Goal: Obtain resource: Obtain resource

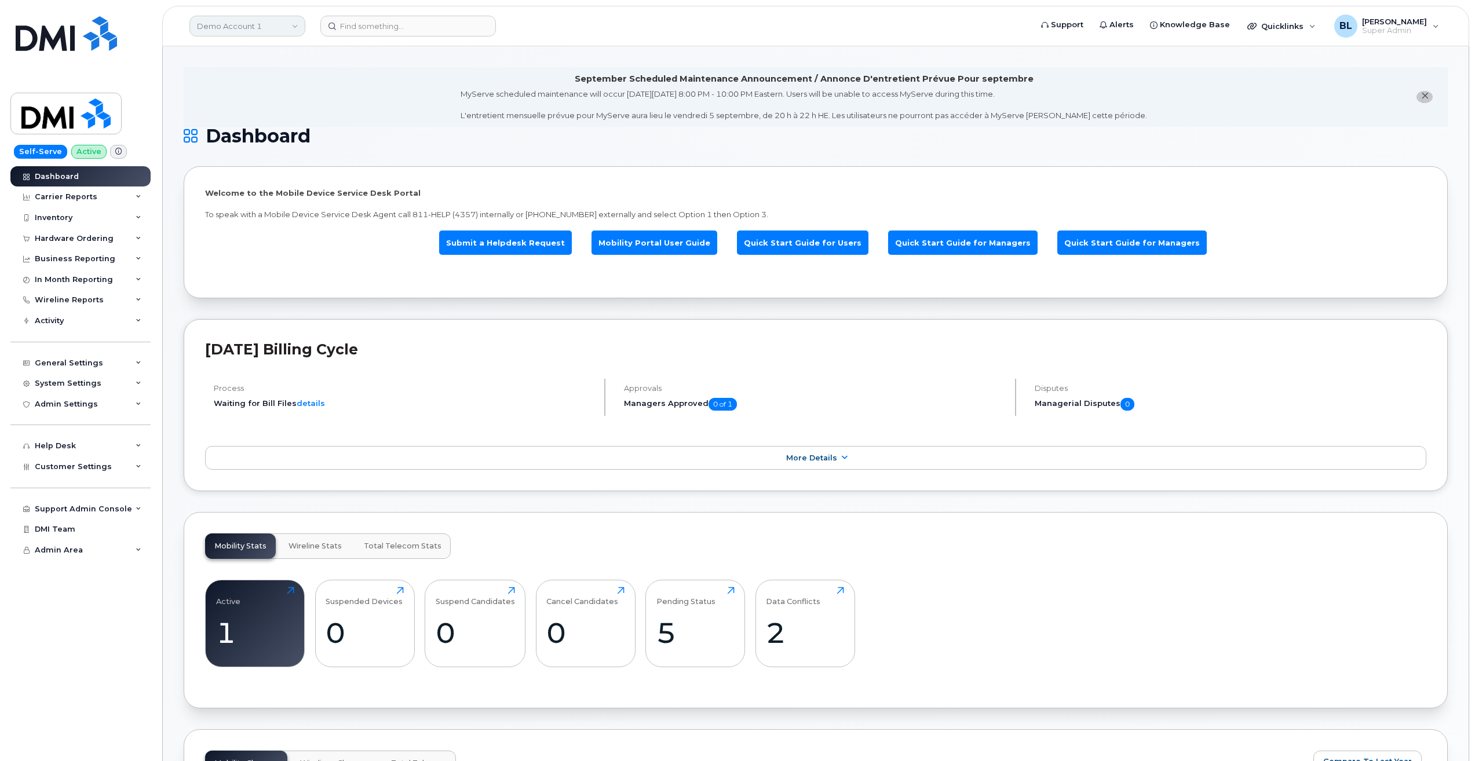
click at [287, 26] on link "Demo Account 1" at bounding box center [247, 26] width 116 height 21
type input "kiewit"
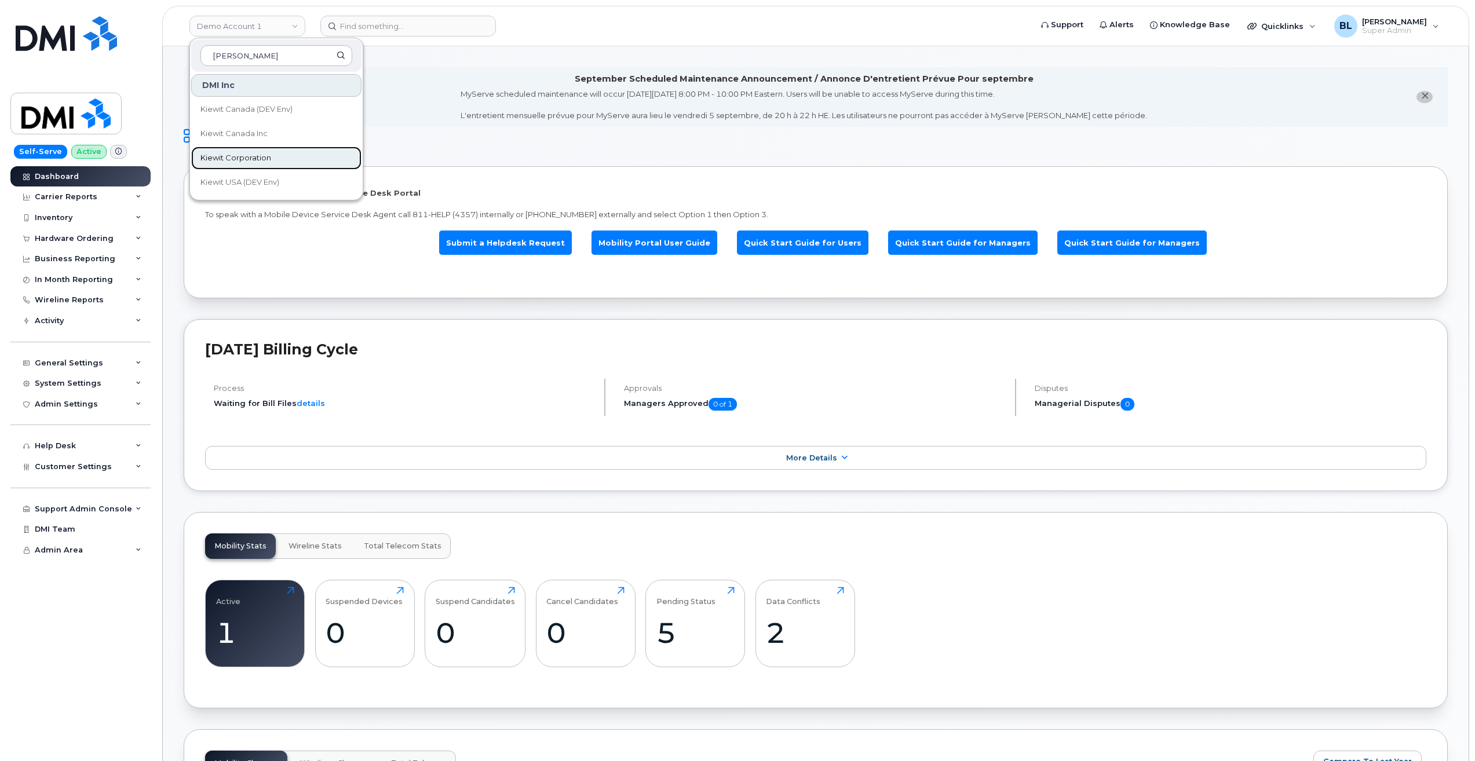
click at [263, 162] on span "Kiewit Corporation" at bounding box center [235, 158] width 71 height 12
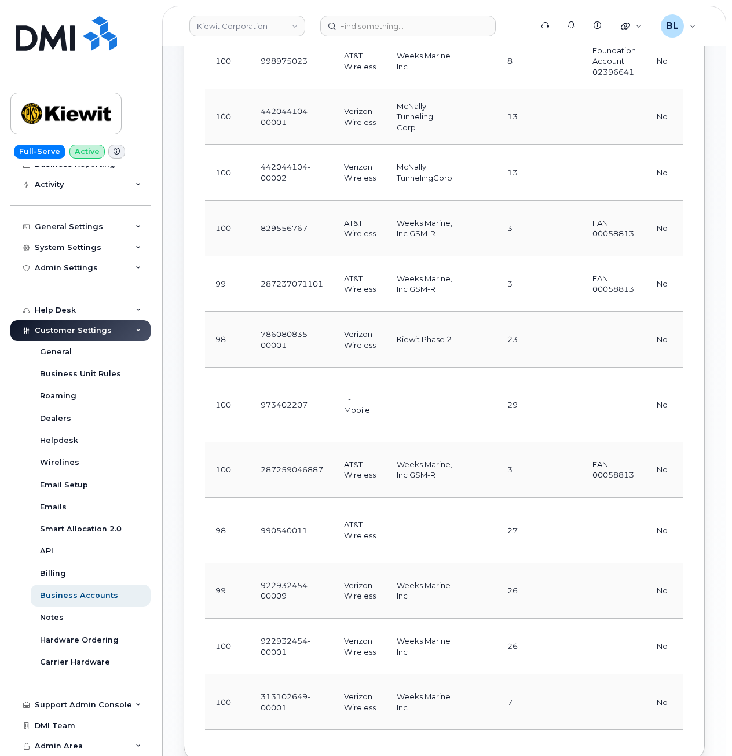
scroll to position [309, 0]
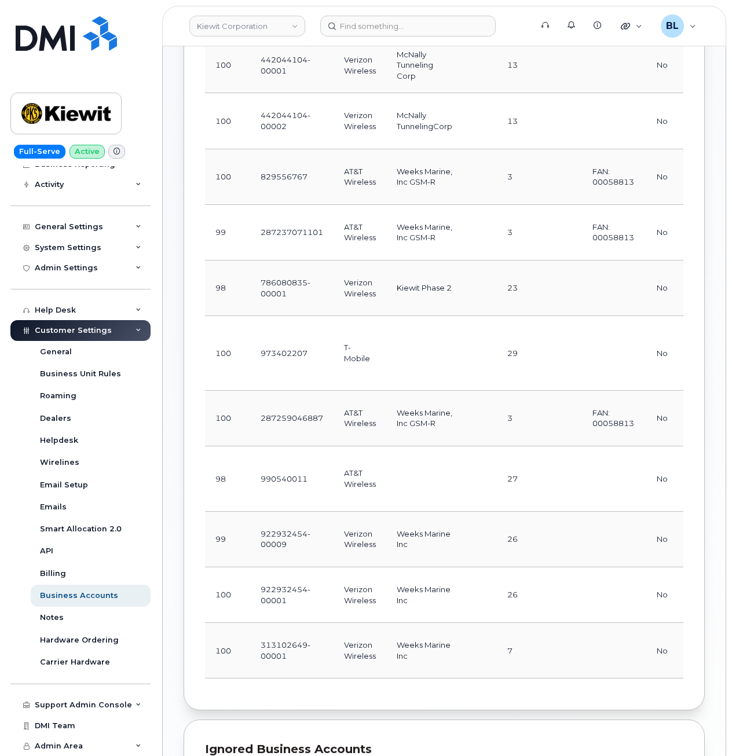
click at [276, 313] on td "786080835-00001" at bounding box center [291, 289] width 83 height 56
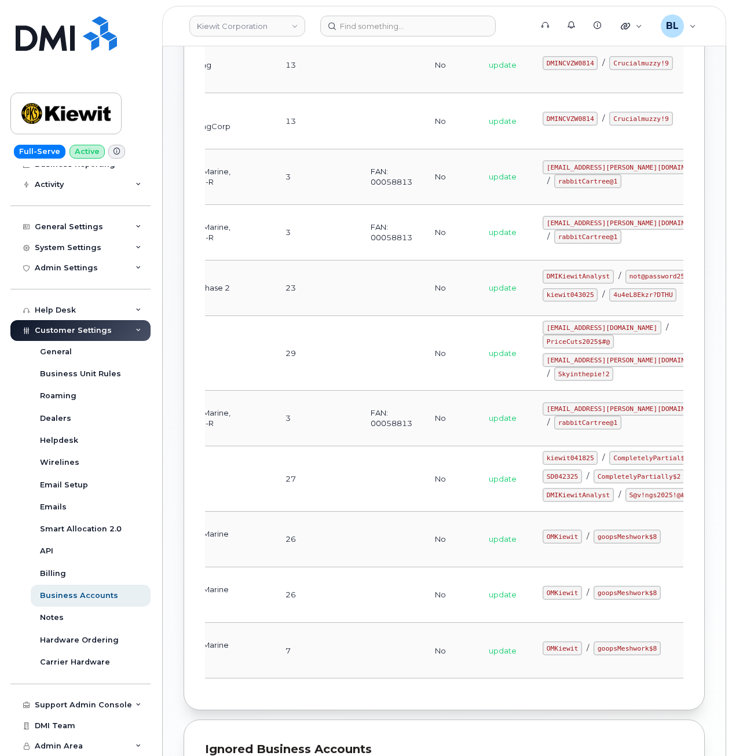
drag, startPoint x: 313, startPoint y: 297, endPoint x: 544, endPoint y: 301, distance: 231.7
drag, startPoint x: 492, startPoint y: 306, endPoint x: 538, endPoint y: 308, distance: 45.2
click at [543, 302] on code "kiewit043025" at bounding box center [570, 295] width 55 height 14
copy code "kiewit043025"
drag, startPoint x: 496, startPoint y: 320, endPoint x: 550, endPoint y: 324, distance: 54.6
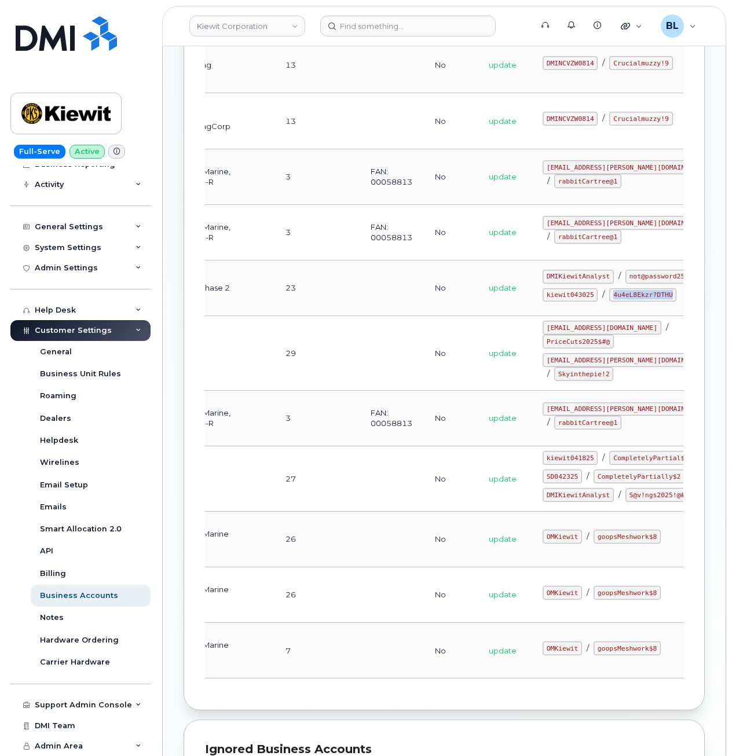
click at [609, 302] on code "4u4eL8Ekzr?DTHU" at bounding box center [642, 295] width 67 height 14
copy code "4u4eL8Ekzr?DTHU"
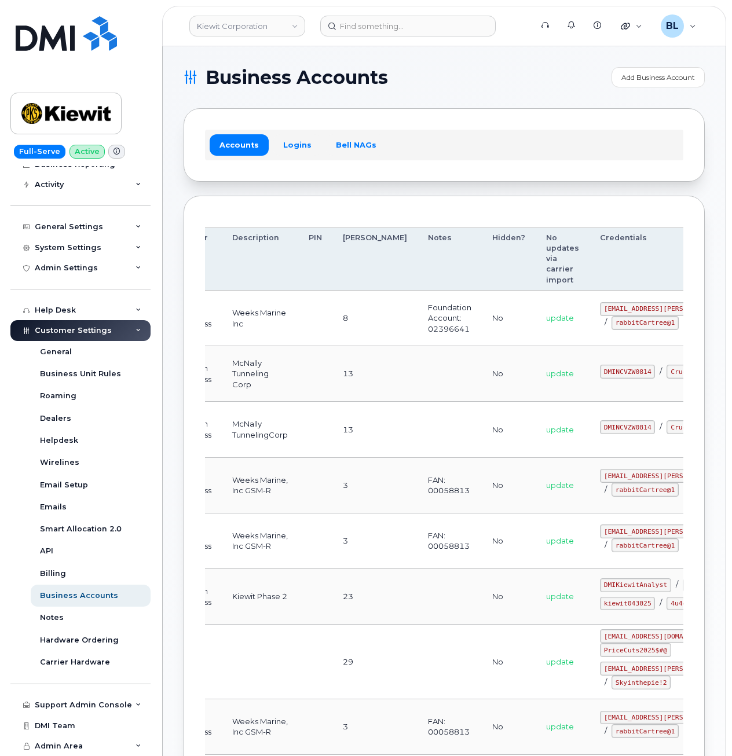
scroll to position [0, 0]
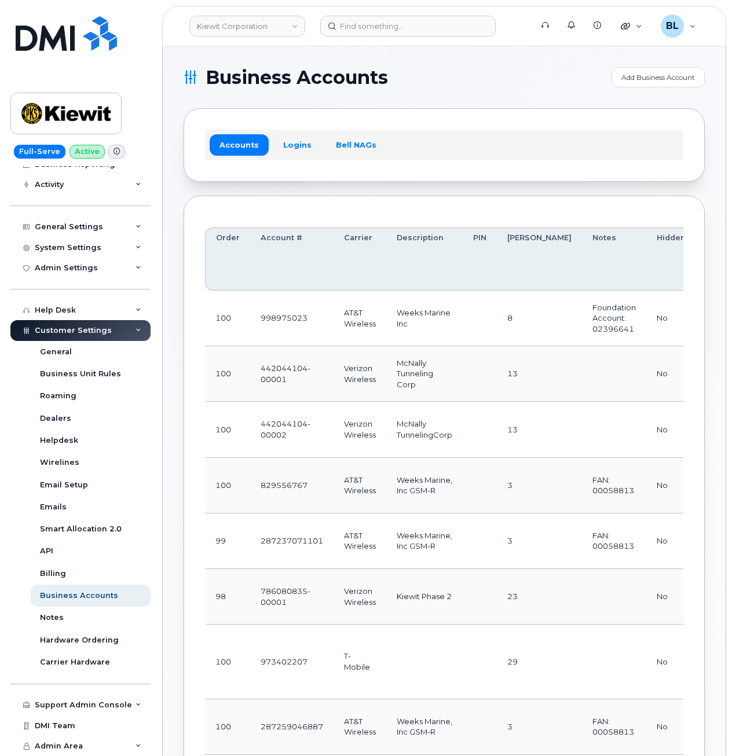
drag, startPoint x: 215, startPoint y: 420, endPoint x: 156, endPoint y: 411, distance: 59.1
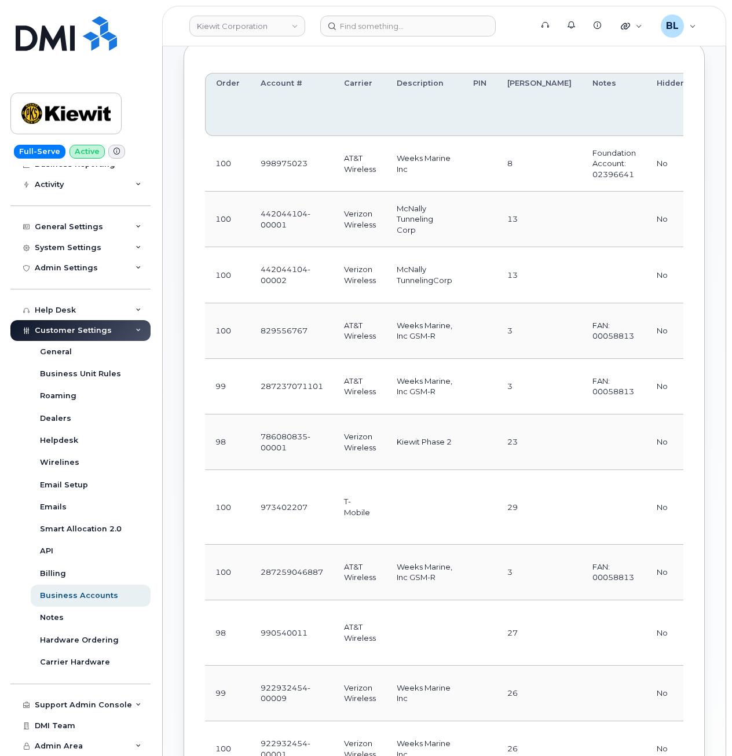
scroll to position [309, 0]
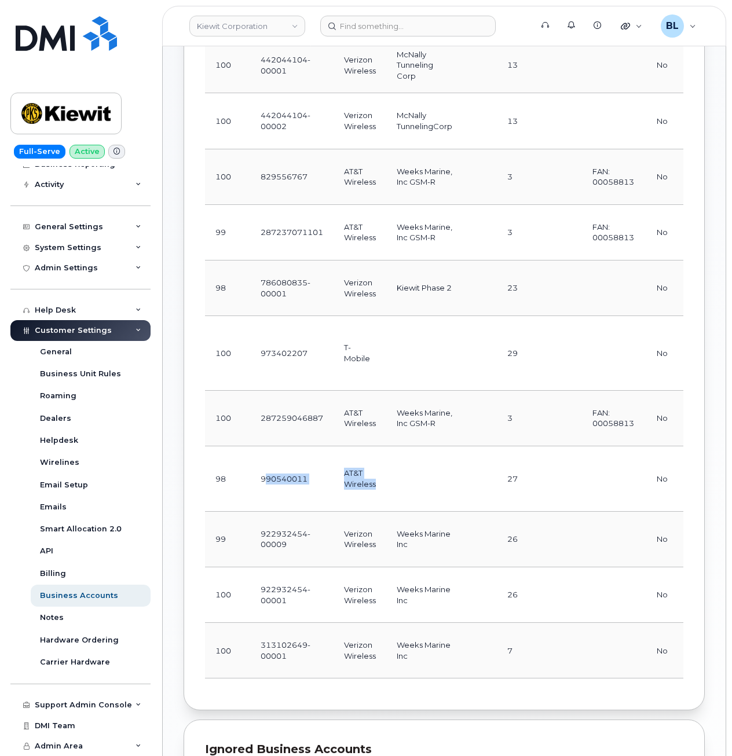
drag, startPoint x: 264, startPoint y: 515, endPoint x: 404, endPoint y: 521, distance: 140.3
click at [404, 512] on tr "98 990540011 AT&T Wireless 27 No update kiewit041825 / CompletelyPartial$1 SD04…" at bounding box center [608, 479] width 807 height 65
click at [405, 512] on td at bounding box center [424, 479] width 76 height 65
drag, startPoint x: 354, startPoint y: 316, endPoint x: 372, endPoint y: 315, distance: 17.4
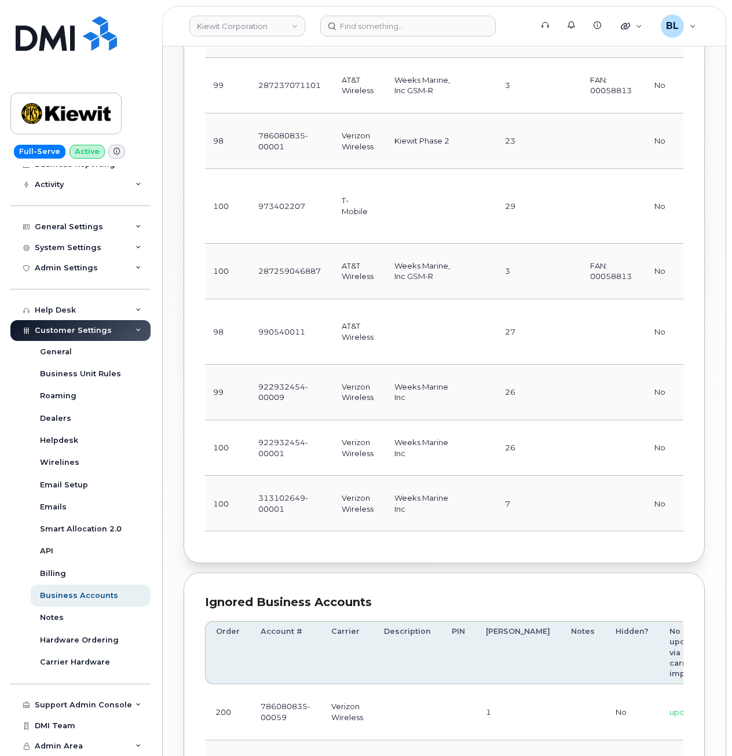
scroll to position [463, 0]
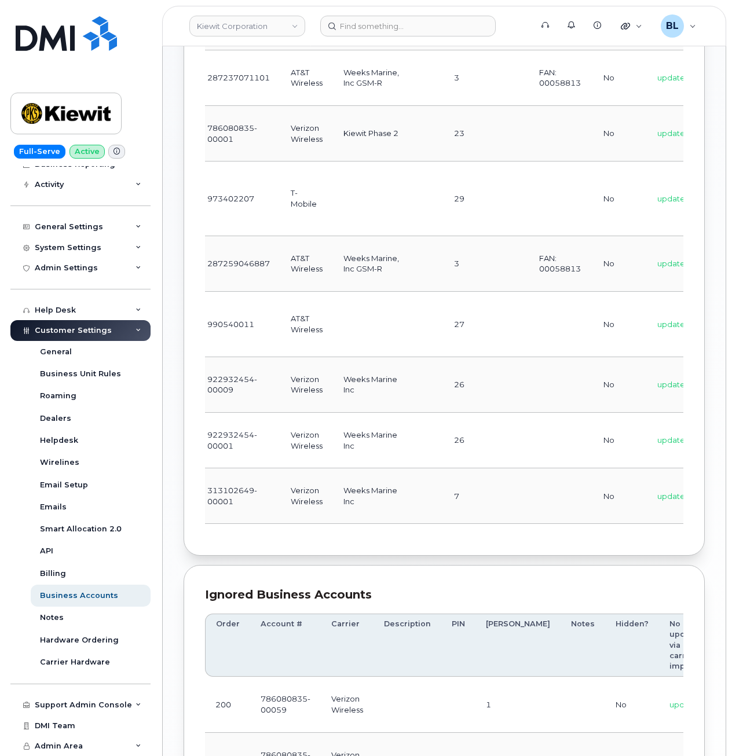
drag, startPoint x: 385, startPoint y: 565, endPoint x: 402, endPoint y: 567, distance: 17.0
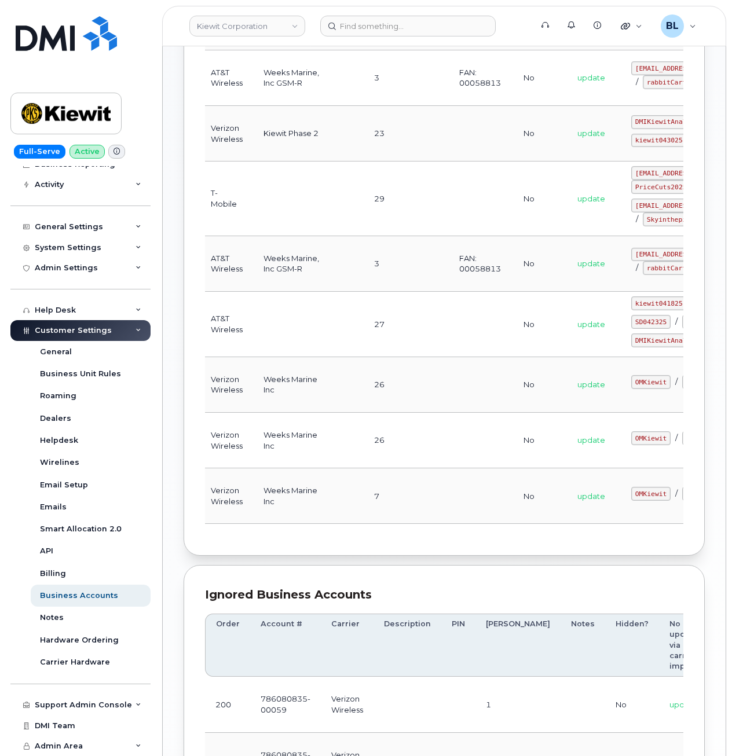
drag, startPoint x: 491, startPoint y: 572, endPoint x: 531, endPoint y: 573, distance: 40.0
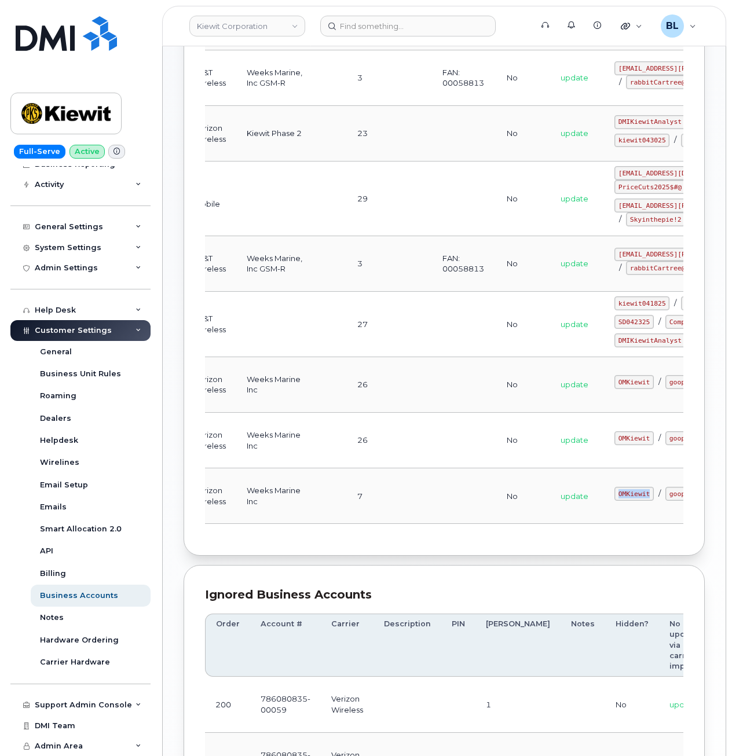
drag, startPoint x: 544, startPoint y: 563, endPoint x: 595, endPoint y: 555, distance: 51.6
click at [595, 524] on tr "100 313102649-00001 Verizon Wireless Weeks Marine Inc 7 No update OMKiewit / go…" at bounding box center [458, 497] width 807 height 56
copy tr "OMKiewit"
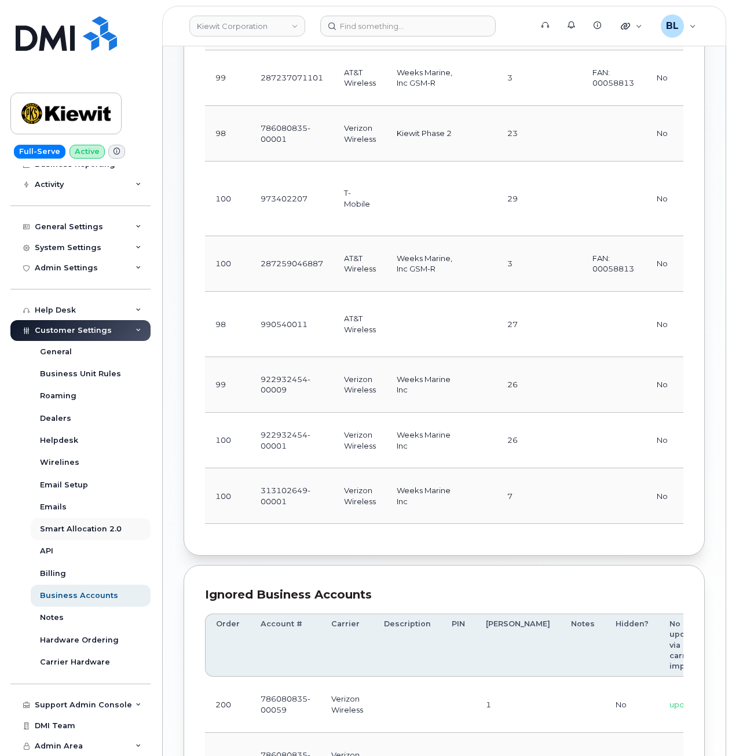
drag, startPoint x: 367, startPoint y: 551, endPoint x: 73, endPoint y: 532, distance: 294.3
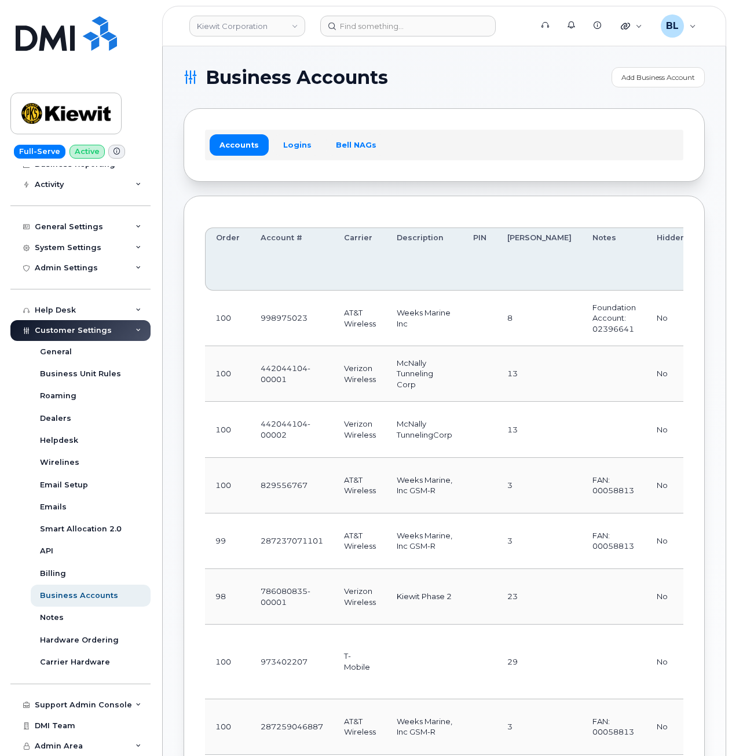
click at [339, 402] on td "Verizon Wireless" at bounding box center [360, 430] width 53 height 56
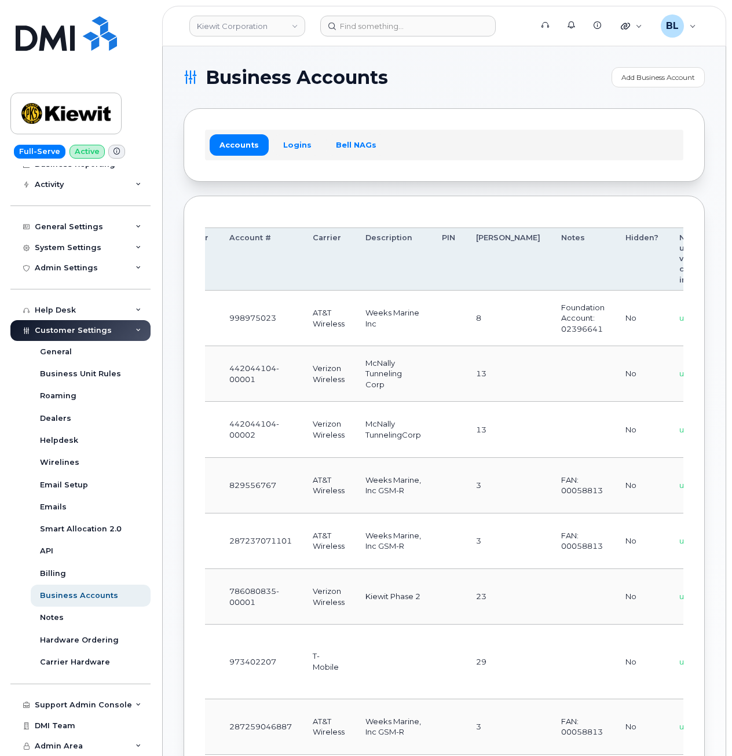
drag, startPoint x: 386, startPoint y: 383, endPoint x: 525, endPoint y: 376, distance: 139.2
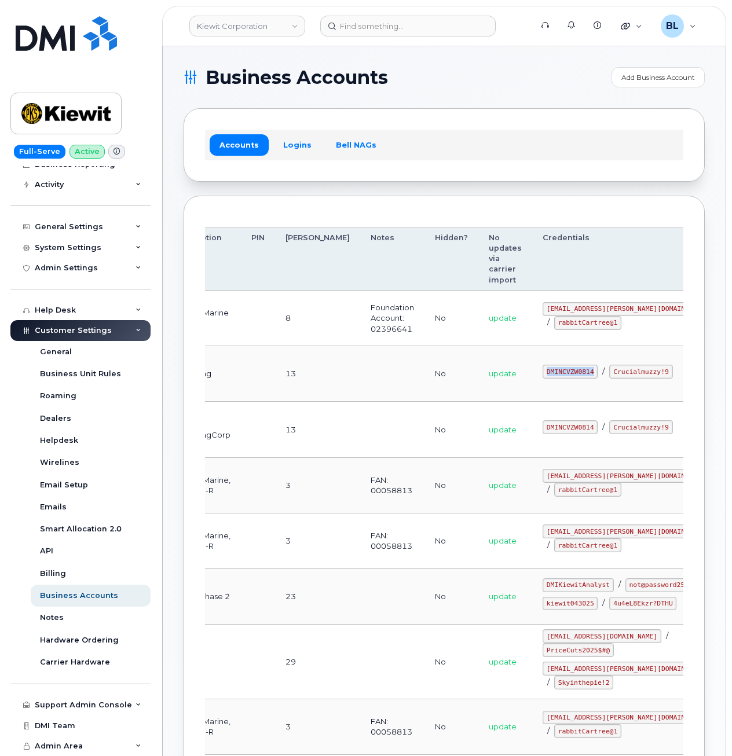
drag, startPoint x: 491, startPoint y: 365, endPoint x: 542, endPoint y: 365, distance: 50.4
click at [543, 365] on code "DMINCVZW0814" at bounding box center [570, 372] width 55 height 14
copy code "DMINCVZW0814"
drag, startPoint x: 492, startPoint y: 377, endPoint x: 546, endPoint y: 382, distance: 53.5
click at [609, 379] on code "Crucialmuzzy!9" at bounding box center [640, 372] width 63 height 14
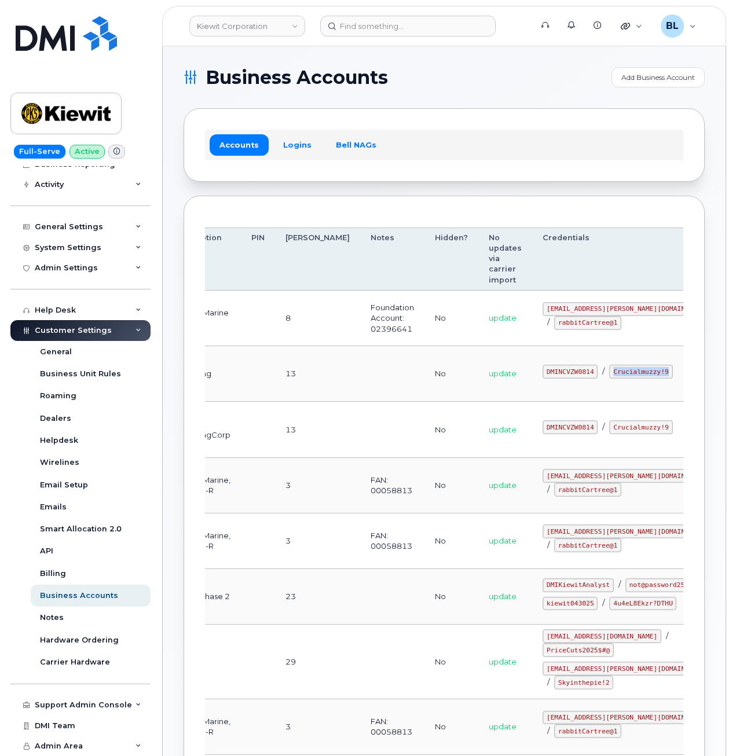
copy code "Crucialmuzzy!9"
drag, startPoint x: 272, startPoint y: 407, endPoint x: 323, endPoint y: 420, distance: 52.5
click at [271, 407] on td at bounding box center [258, 430] width 34 height 56
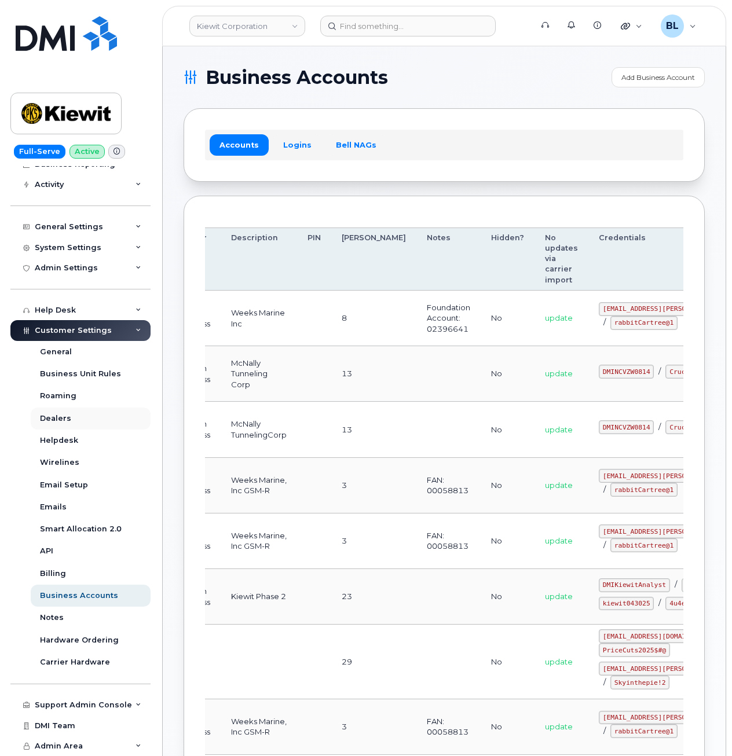
scroll to position [0, 0]
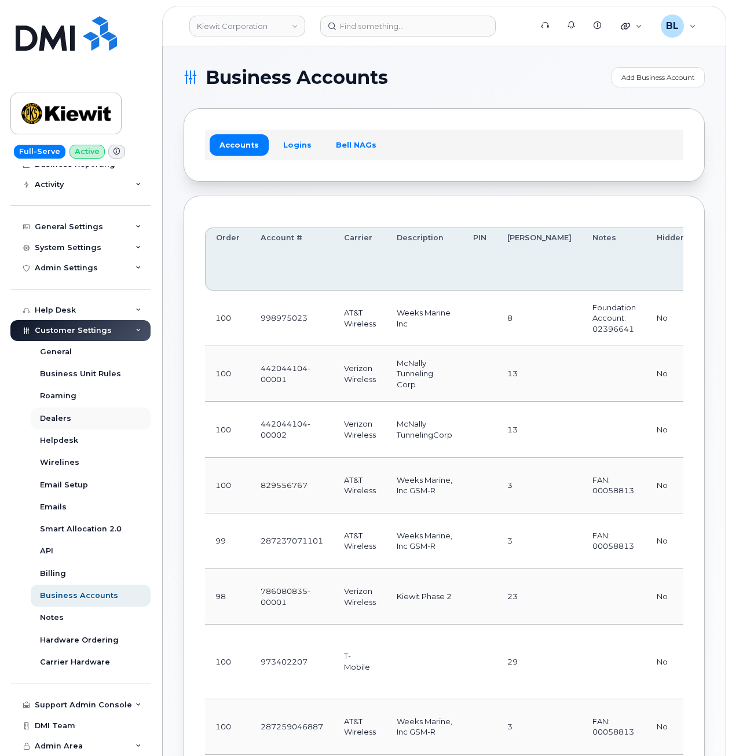
drag, startPoint x: 375, startPoint y: 422, endPoint x: 141, endPoint y: 427, distance: 234.1
click at [290, 376] on td "442044104-00001" at bounding box center [291, 374] width 83 height 56
drag, startPoint x: 291, startPoint y: 377, endPoint x: 255, endPoint y: 371, distance: 37.0
click at [255, 371] on td "442044104-00001" at bounding box center [291, 374] width 83 height 56
copy td "442044104-00001"
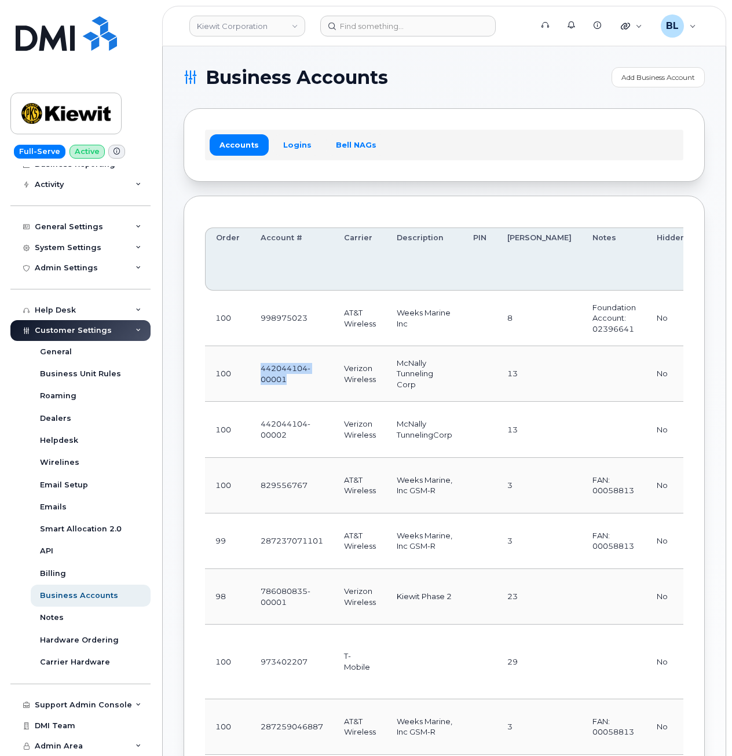
click at [490, 362] on td at bounding box center [480, 374] width 34 height 56
drag, startPoint x: 255, startPoint y: 370, endPoint x: 266, endPoint y: 365, distance: 12.5
click at [256, 369] on td "442044104-00001" at bounding box center [291, 374] width 83 height 56
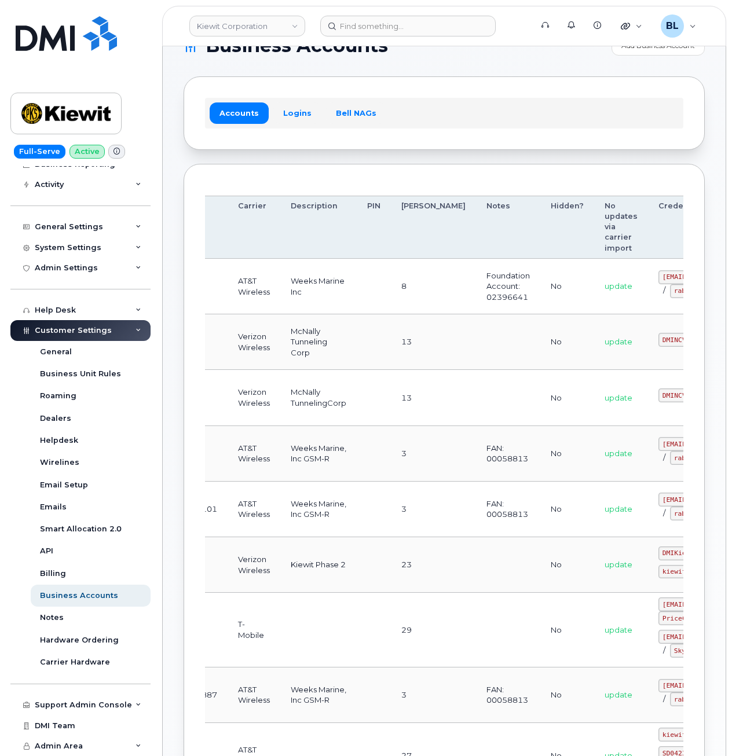
scroll to position [0, 222]
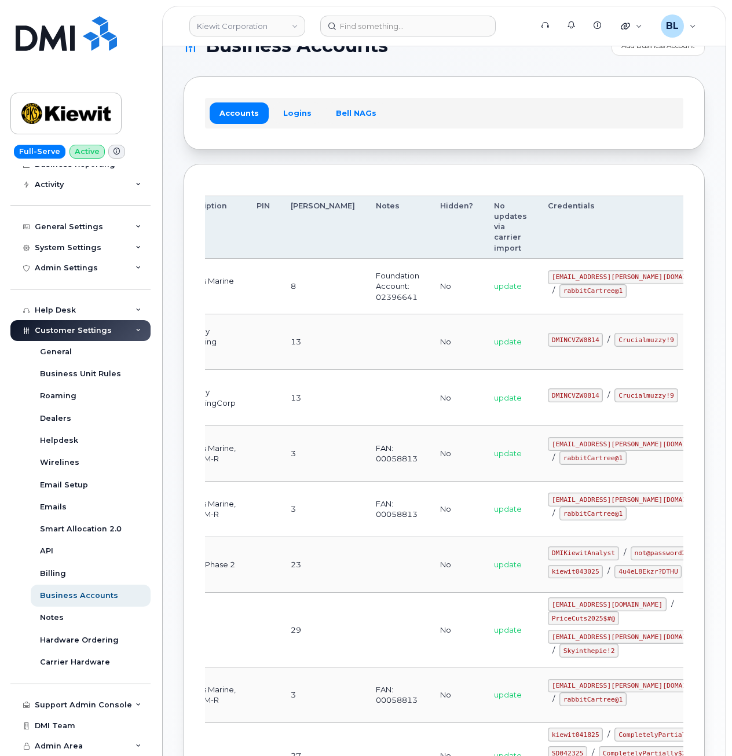
drag, startPoint x: 297, startPoint y: 404, endPoint x: 367, endPoint y: 404, distance: 70.7
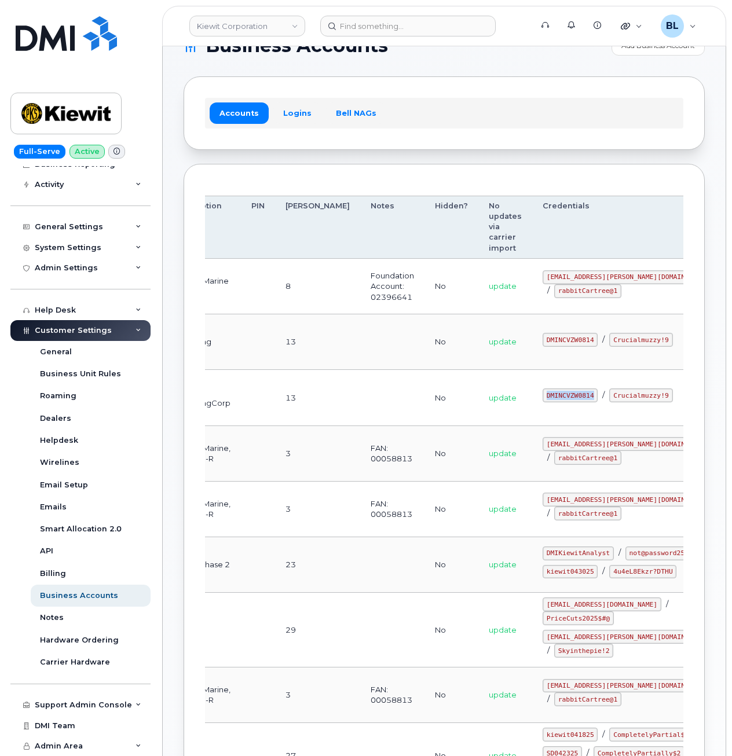
drag, startPoint x: 495, startPoint y: 388, endPoint x: 539, endPoint y: 389, distance: 44.0
click at [543, 389] on code "DMINCVZW0814" at bounding box center [570, 396] width 55 height 14
copy code "DMINCVZW0814"
click at [609, 403] on code "Crucialmuzzy!9" at bounding box center [640, 396] width 63 height 14
click at [532, 227] on th "Credentials" at bounding box center [627, 227] width 191 height 63
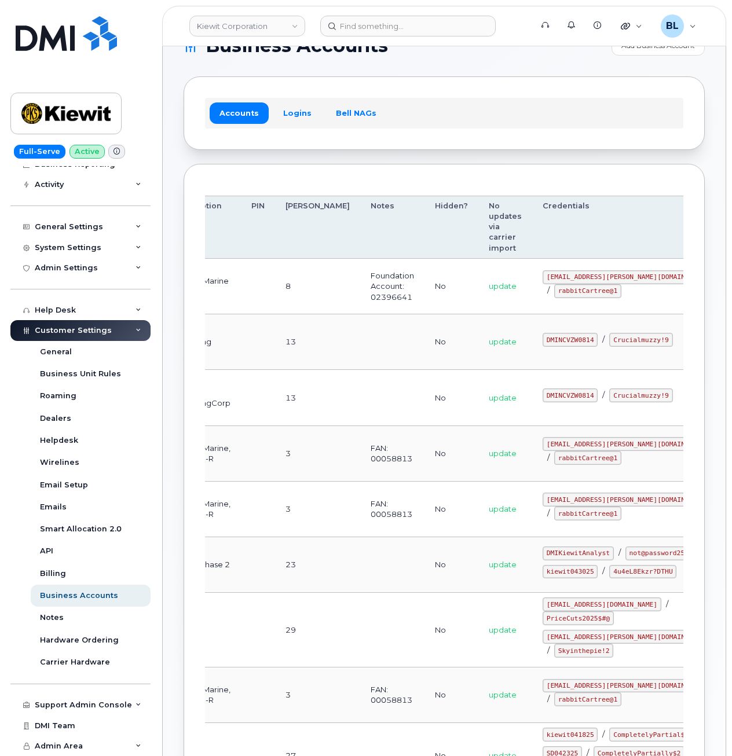
click at [425, 354] on td "No" at bounding box center [452, 343] width 54 height 56
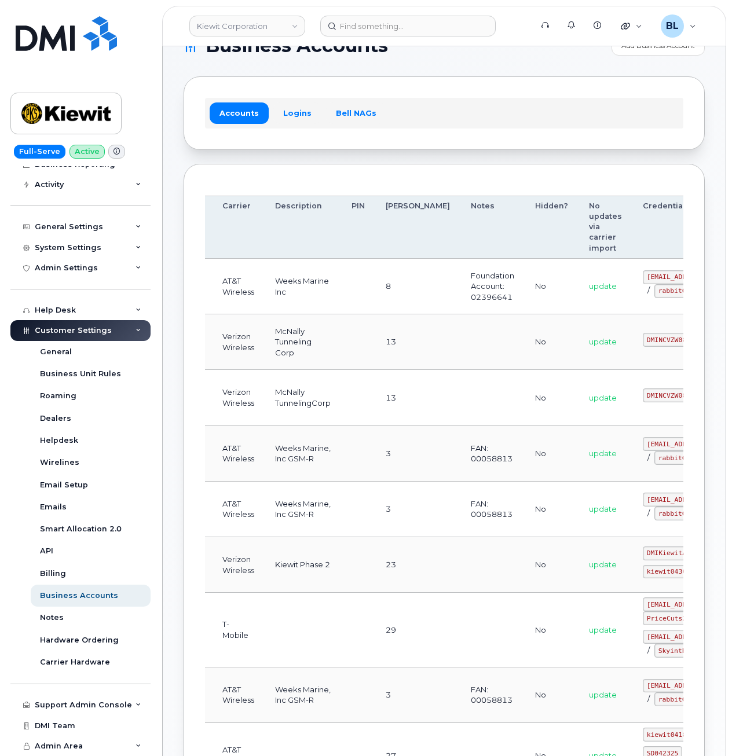
scroll to position [0, 0]
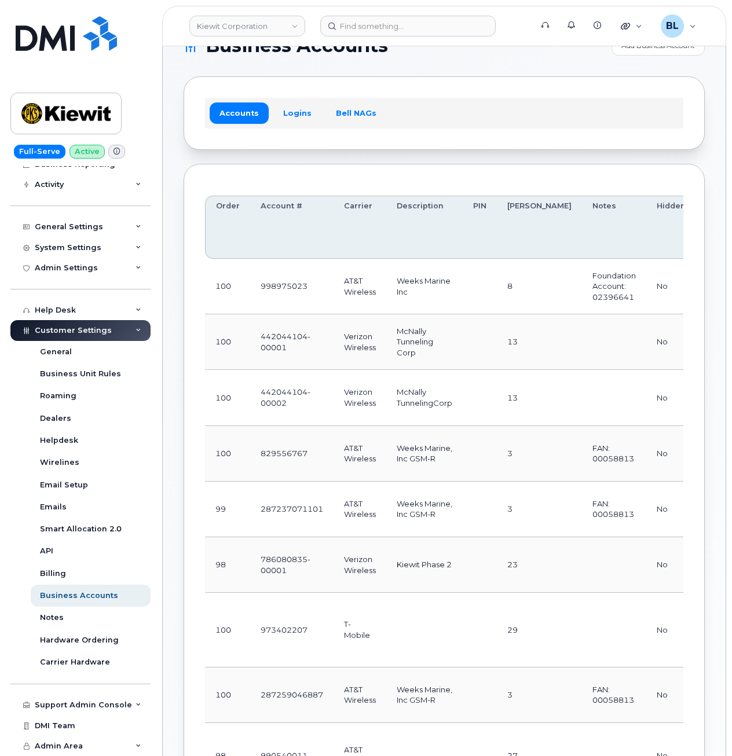
drag, startPoint x: 365, startPoint y: 390, endPoint x: 255, endPoint y: 386, distance: 109.5
click at [304, 390] on td "442044104-00002" at bounding box center [291, 398] width 83 height 56
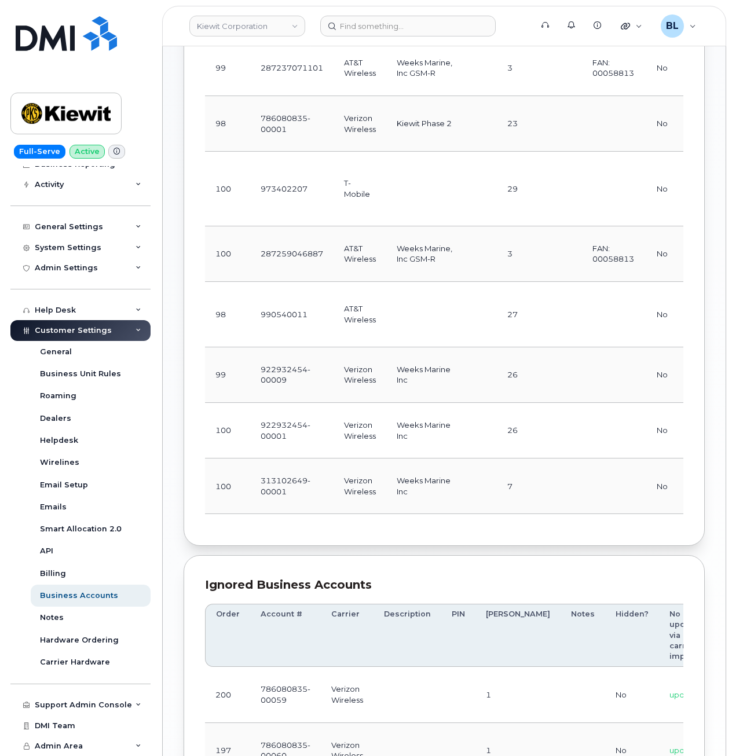
scroll to position [495, 0]
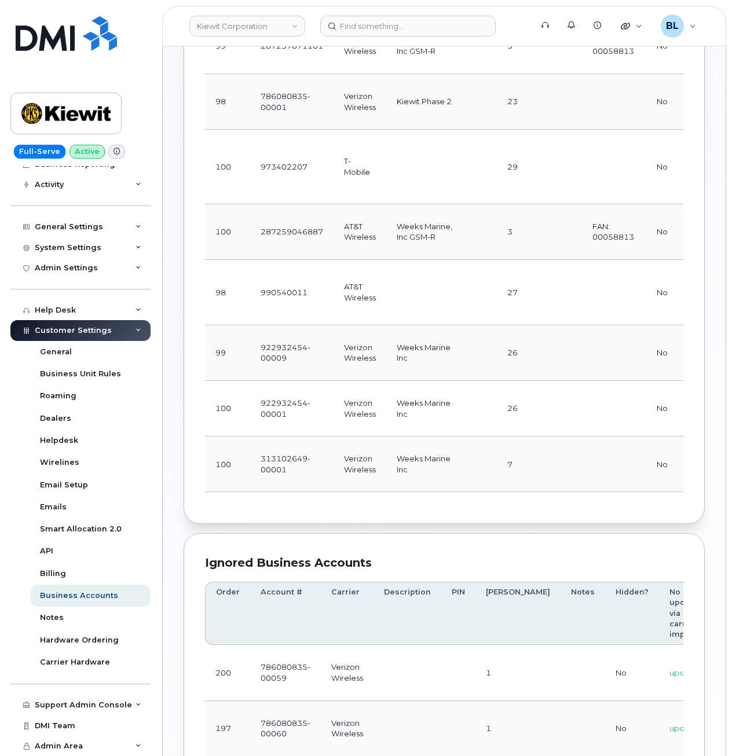
click at [317, 437] on td "922932454-00001" at bounding box center [291, 409] width 83 height 56
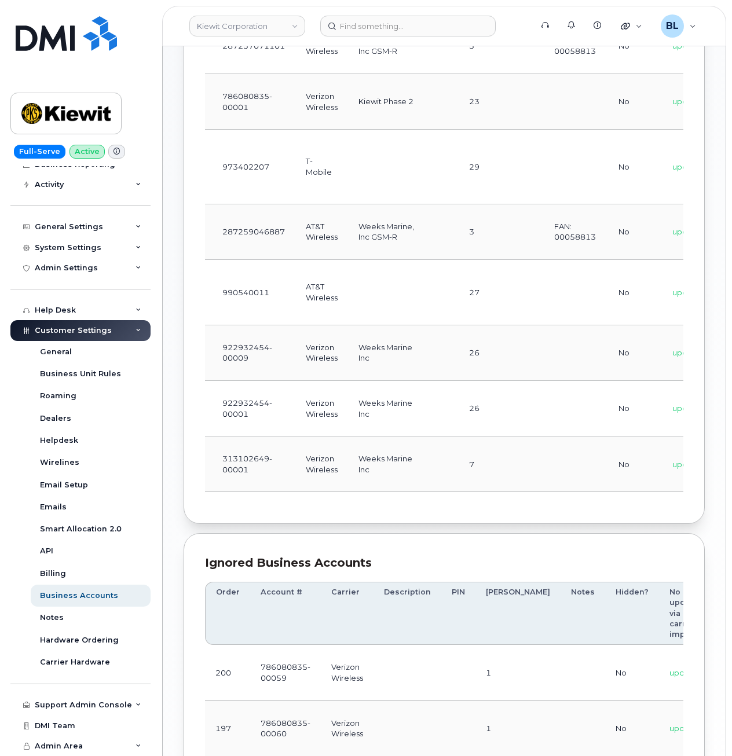
scroll to position [0, 222]
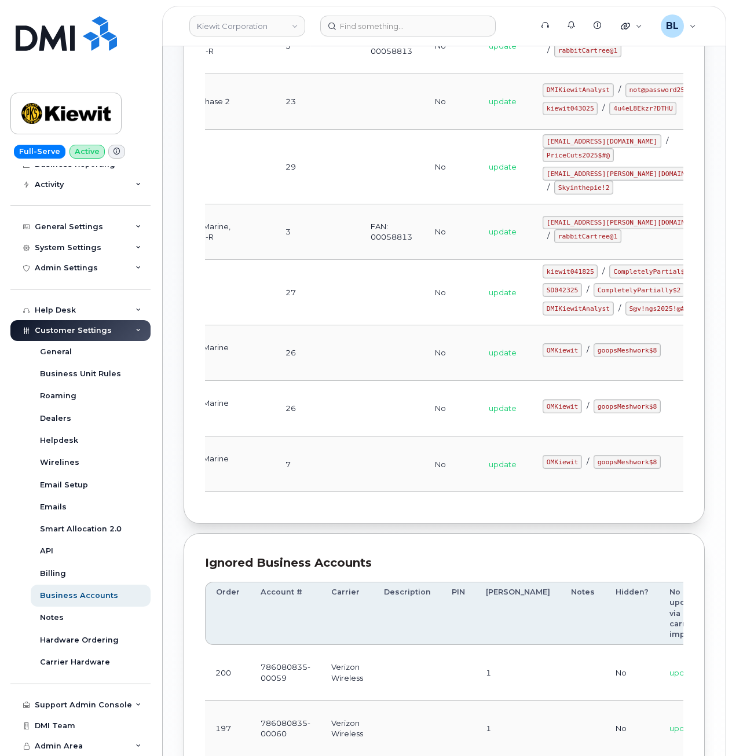
drag, startPoint x: 408, startPoint y: 486, endPoint x: 536, endPoint y: 492, distance: 128.7
drag, startPoint x: 495, startPoint y: 462, endPoint x: 525, endPoint y: 468, distance: 30.1
click at [543, 414] on code "OMKiewit" at bounding box center [562, 407] width 39 height 14
copy code "OMKiewit"
drag, startPoint x: 561, startPoint y: 477, endPoint x: 553, endPoint y: 475, distance: 8.4
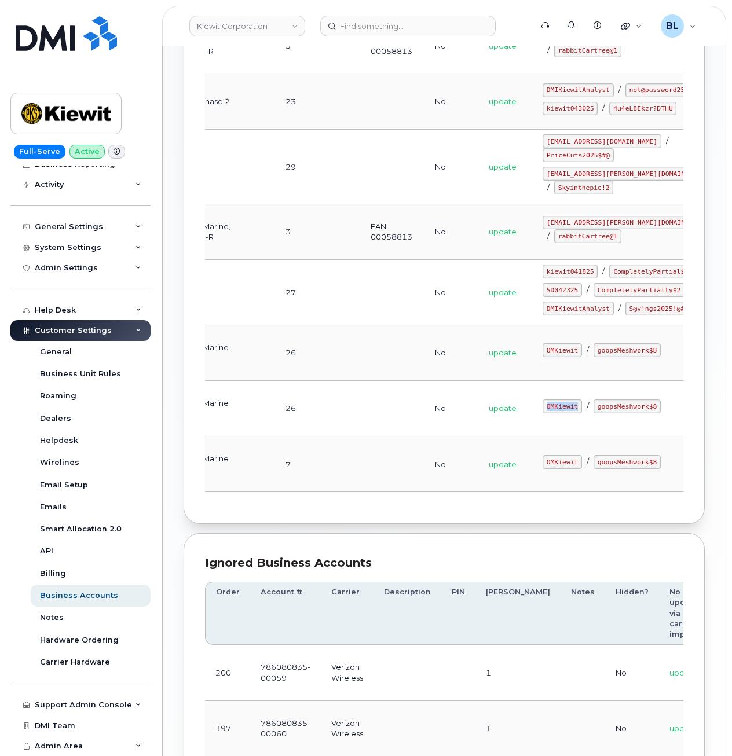
click at [561, 437] on td "OMKiewit / goopsMeshwork$8" at bounding box center [627, 409] width 191 height 56
drag, startPoint x: 540, startPoint y: 469, endPoint x: 598, endPoint y: 475, distance: 58.3
click at [598, 437] on td "OMKiewit / goopsMeshwork$8" at bounding box center [627, 409] width 191 height 56
copy code "goopsMeshwork$8"
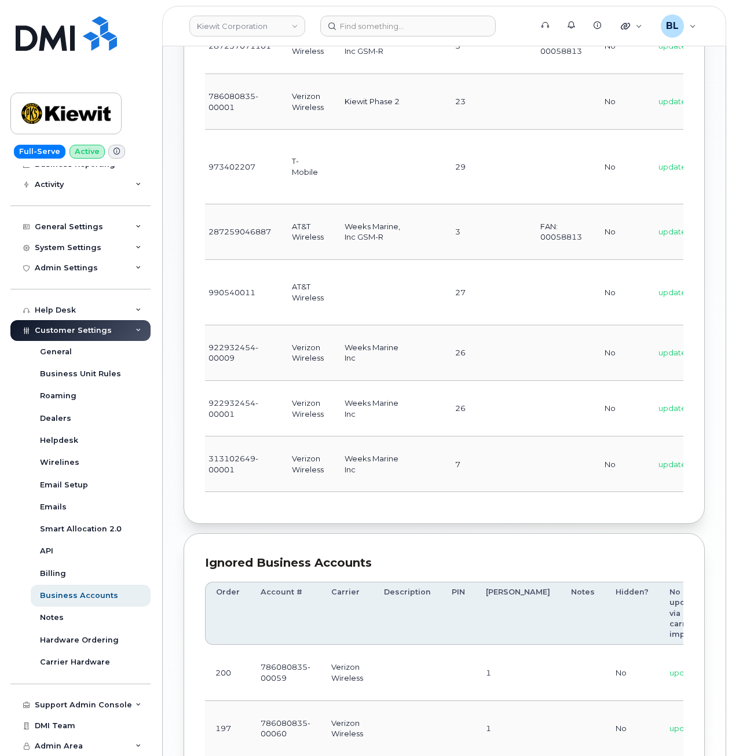
scroll to position [0, 0]
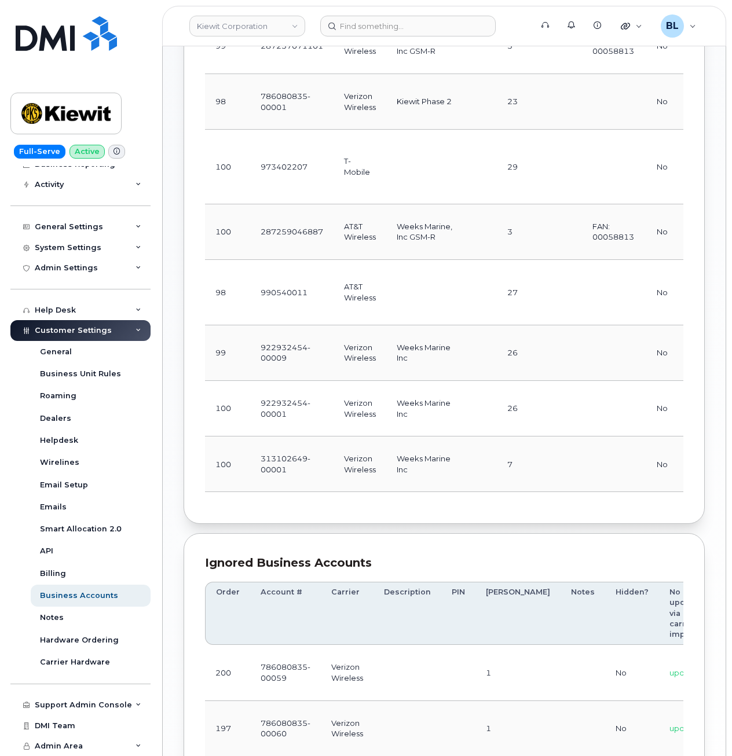
click at [294, 437] on td "922932454-00001" at bounding box center [291, 409] width 83 height 56
drag, startPoint x: 294, startPoint y: 477, endPoint x: 256, endPoint y: 458, distance: 43.0
click at [256, 437] on td "922932454-00001" at bounding box center [291, 409] width 83 height 56
copy td "922932454-00001"
drag, startPoint x: 290, startPoint y: 454, endPoint x: 292, endPoint y: 426, distance: 28.5
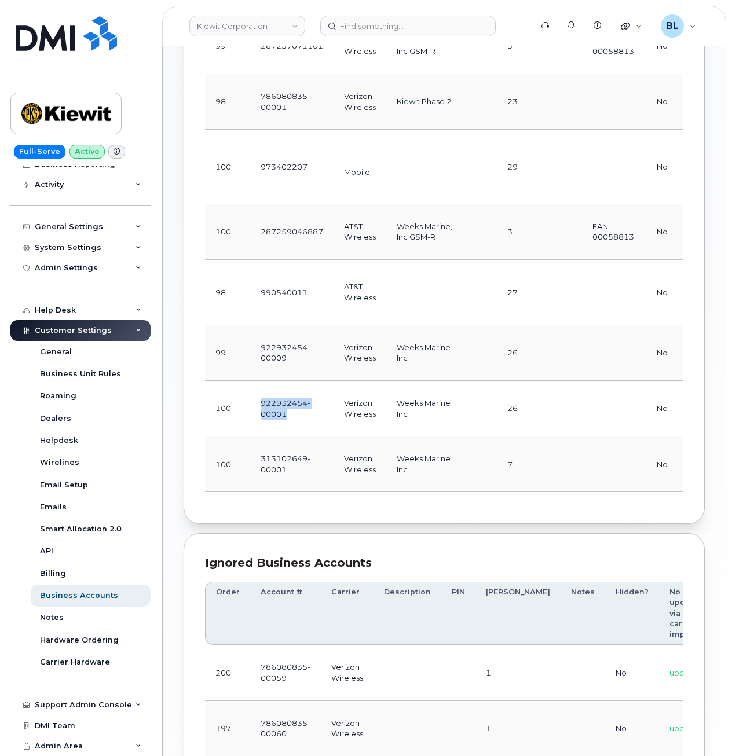
click at [290, 437] on td "922932454-00001" at bounding box center [291, 409] width 83 height 56
drag, startPoint x: 286, startPoint y: 524, endPoint x: 251, endPoint y: 523, distance: 34.8
click at [250, 492] on td "313102649-00001" at bounding box center [291, 465] width 83 height 56
drag, startPoint x: 251, startPoint y: 523, endPoint x: 287, endPoint y: 530, distance: 36.6
click at [279, 492] on td "313102649-00001" at bounding box center [291, 465] width 83 height 56
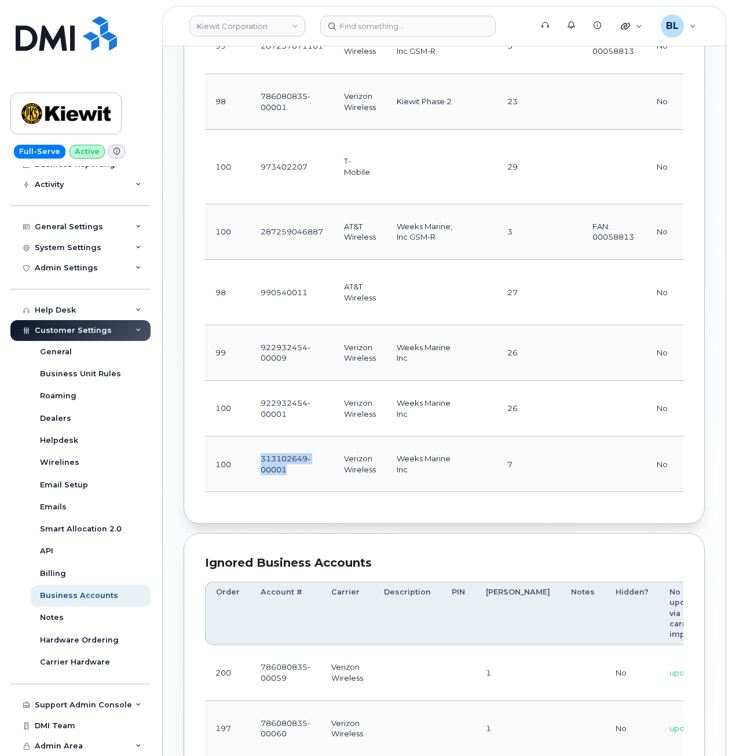
drag, startPoint x: 288, startPoint y: 527, endPoint x: 254, endPoint y: 515, distance: 36.3
click at [254, 492] on td "313102649-00001" at bounding box center [291, 465] width 83 height 56
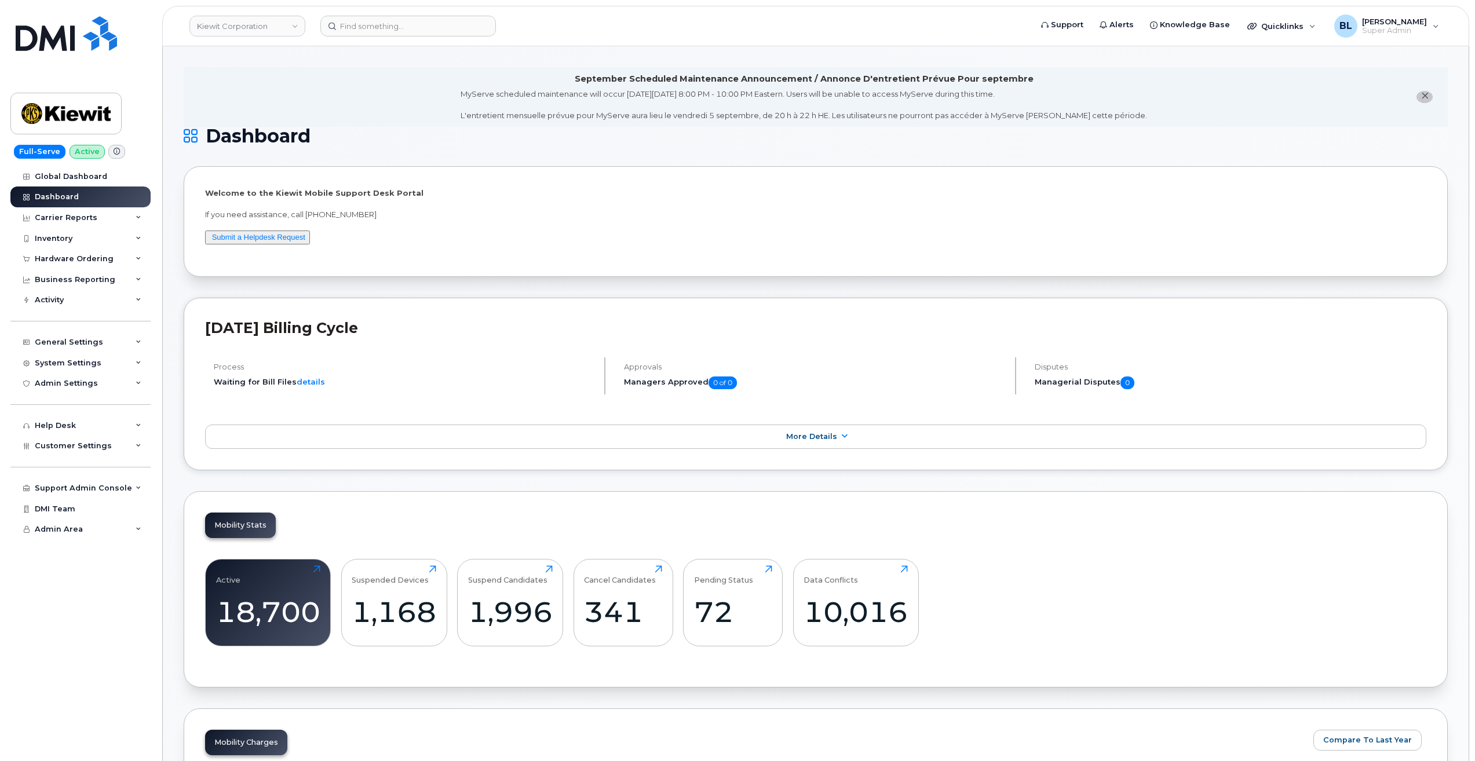
drag, startPoint x: 551, startPoint y: 312, endPoint x: 549, endPoint y: 317, distance: 6.2
click at [551, 312] on div "August 2025 Billing Cycle Process Waiting for Bill Files details Approvals Mana…" at bounding box center [816, 384] width 1264 height 173
drag, startPoint x: 528, startPoint y: 610, endPoint x: 520, endPoint y: 609, distance: 8.1
click at [528, 610] on div "1,996" at bounding box center [510, 612] width 85 height 34
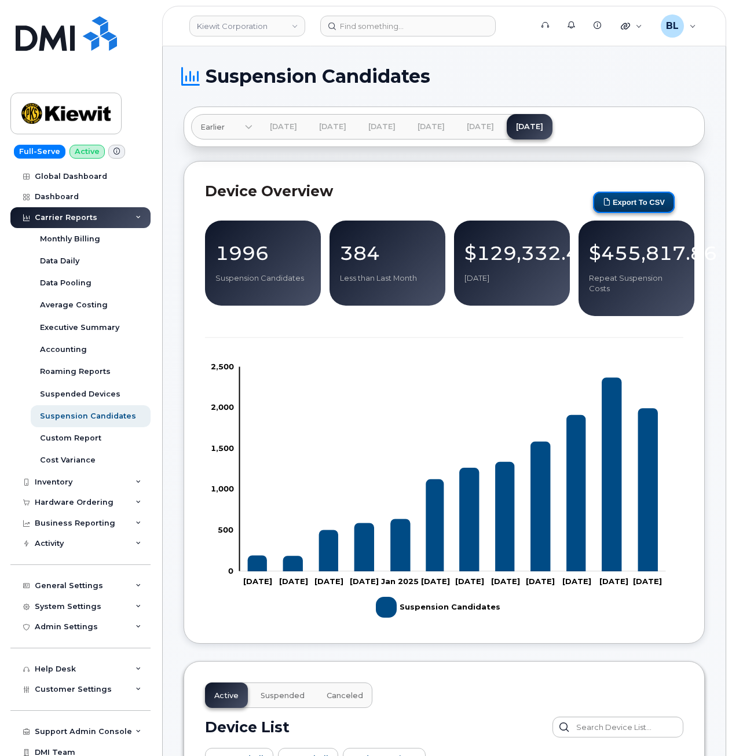
click at [621, 204] on button "Export to CSV" at bounding box center [634, 202] width 82 height 21
click at [503, 121] on link "Jul 2025" at bounding box center [481, 126] width 46 height 25
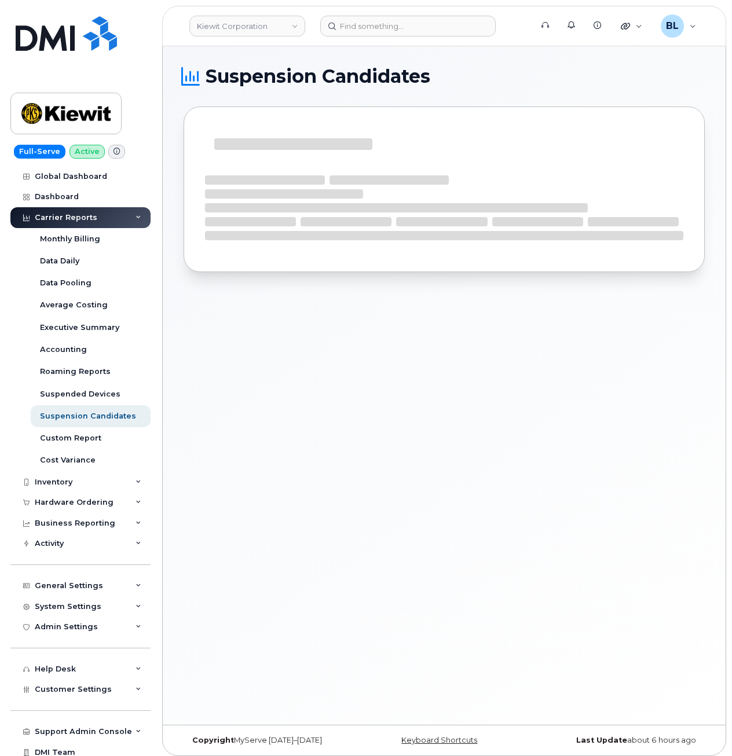
click at [589, 421] on div "Suspension Candidates" at bounding box center [444, 385] width 563 height 679
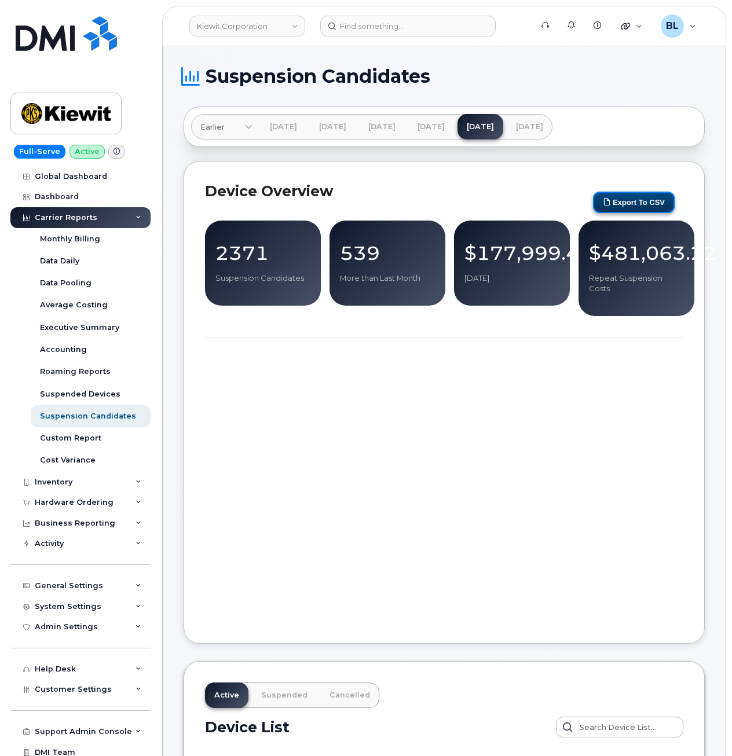
click at [644, 203] on button "Export to CSV" at bounding box center [634, 202] width 82 height 21
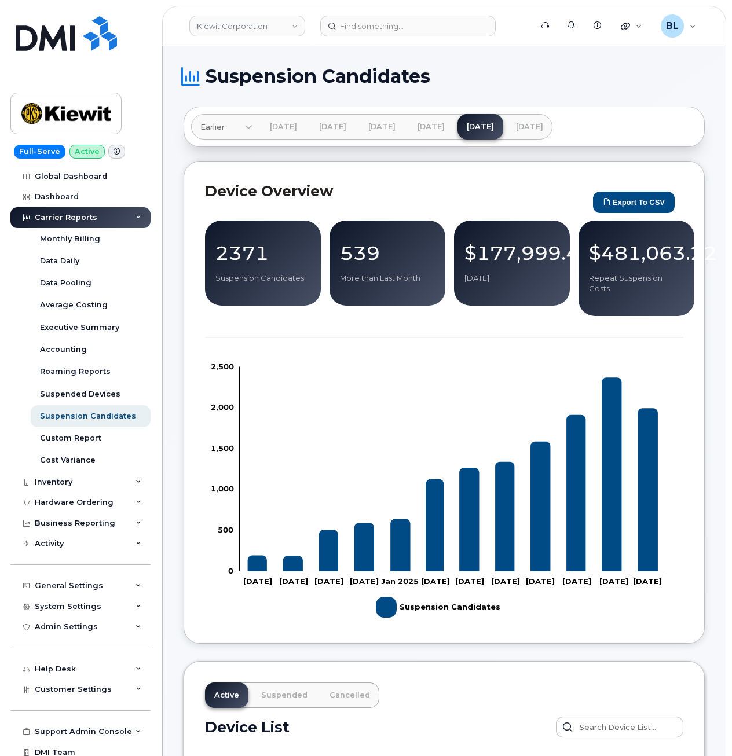
drag, startPoint x: 173, startPoint y: 13, endPoint x: 190, endPoint y: 12, distance: 17.4
click at [173, 13] on header "Kiewit Corporation Support Alerts Knowledge Base Quicklinks Suspend / Cancel De…" at bounding box center [444, 26] width 564 height 41
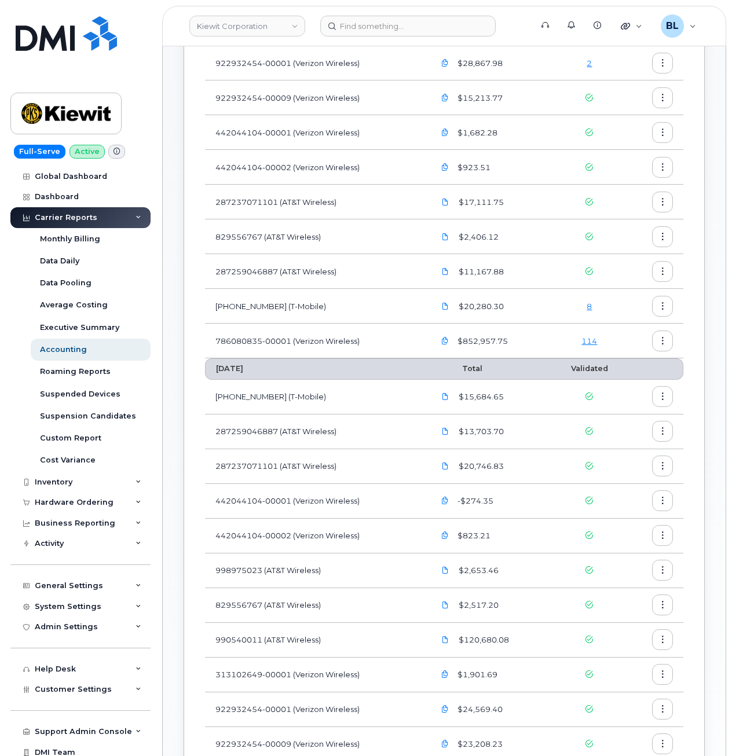
scroll to position [309, 0]
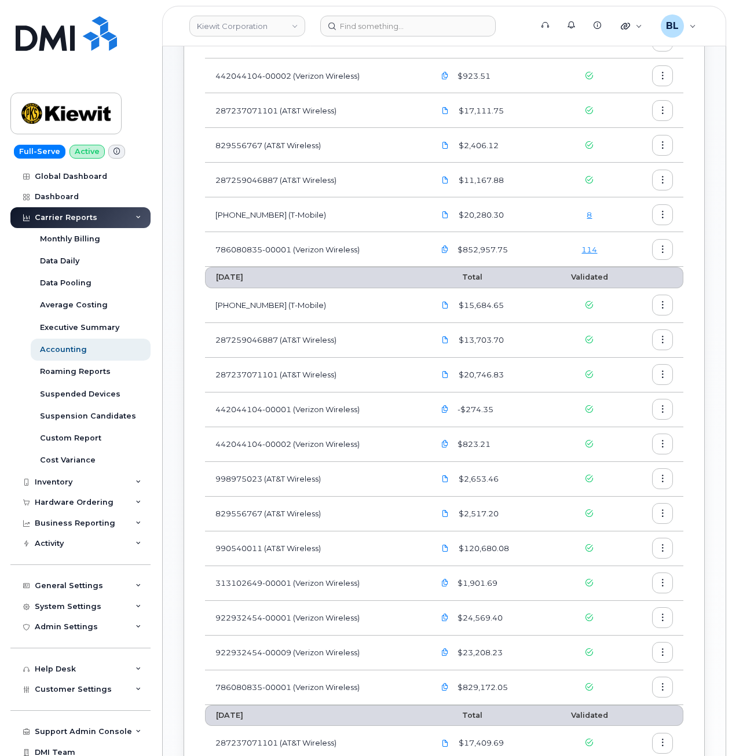
click at [237, 549] on td "990540011 (AT&T Wireless)" at bounding box center [314, 549] width 219 height 35
copy td "990540011"
